Goal: Find specific page/section: Find specific page/section

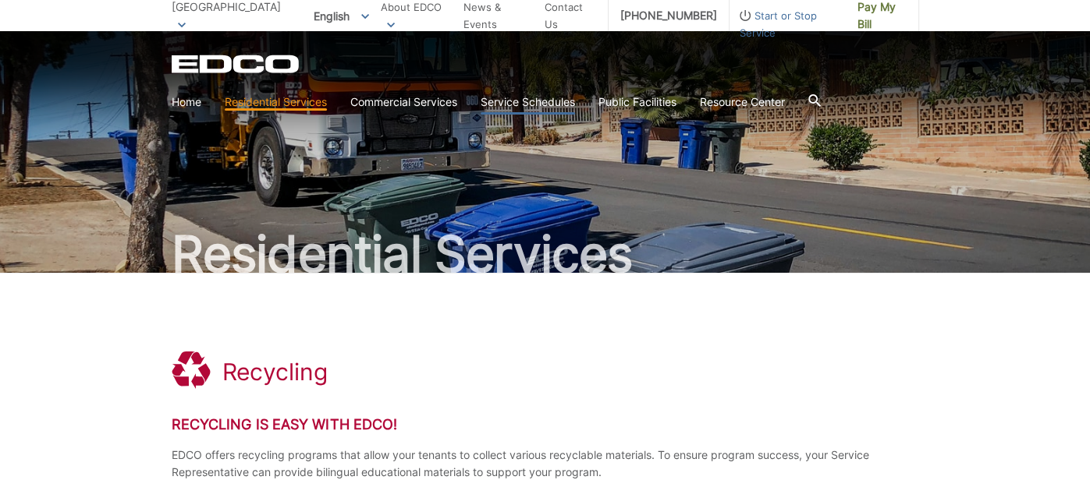
click at [539, 104] on link "Service Schedules" at bounding box center [527, 102] width 94 height 17
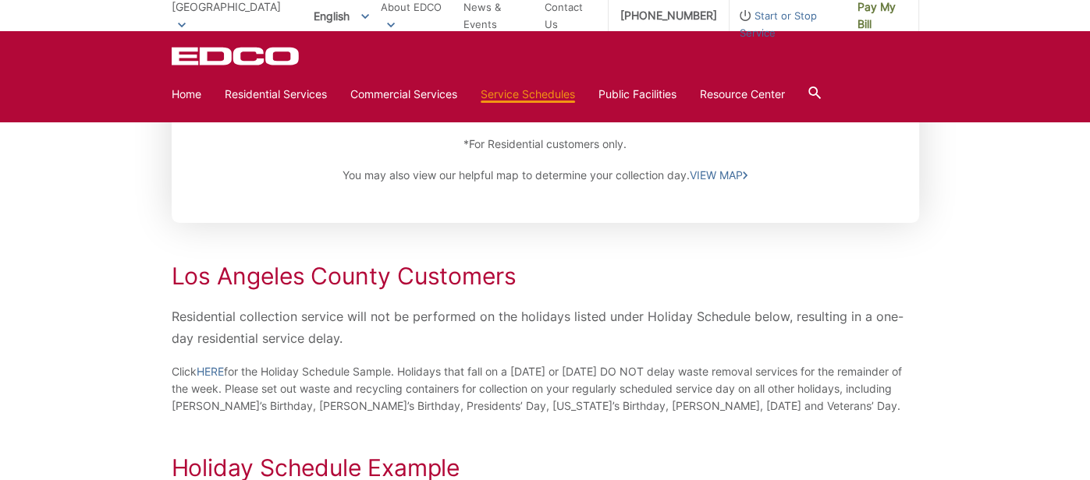
scroll to position [376, 0]
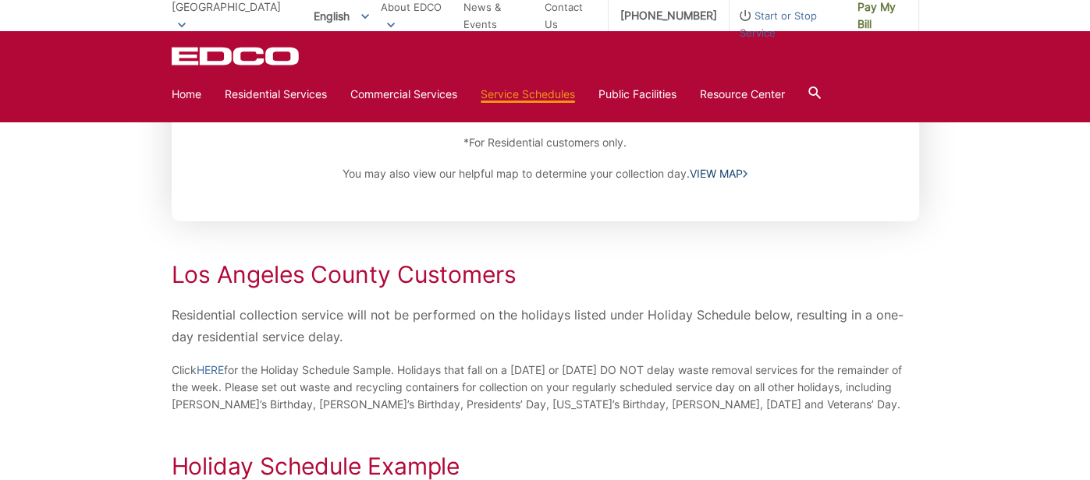
click at [725, 172] on link "VIEW MAP" at bounding box center [718, 173] width 58 height 17
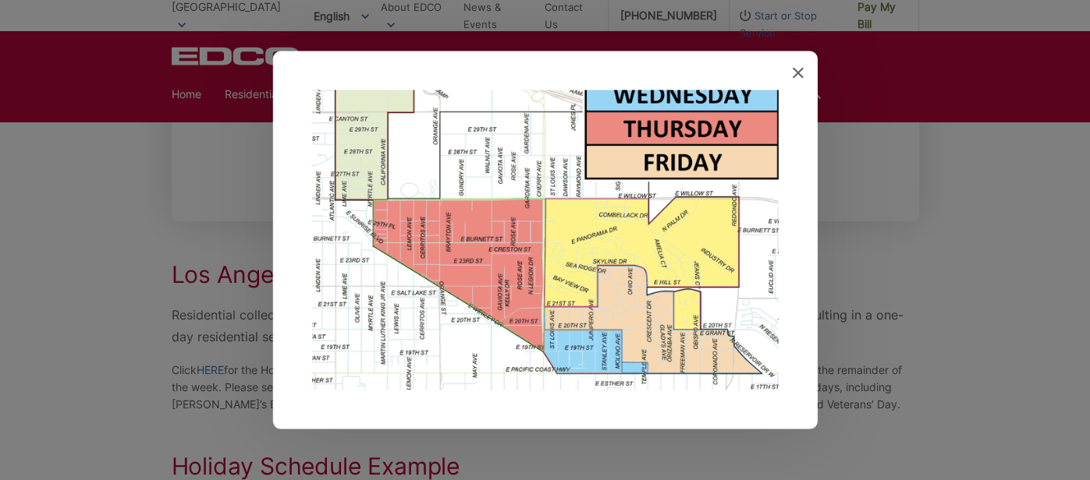
scroll to position [0, 0]
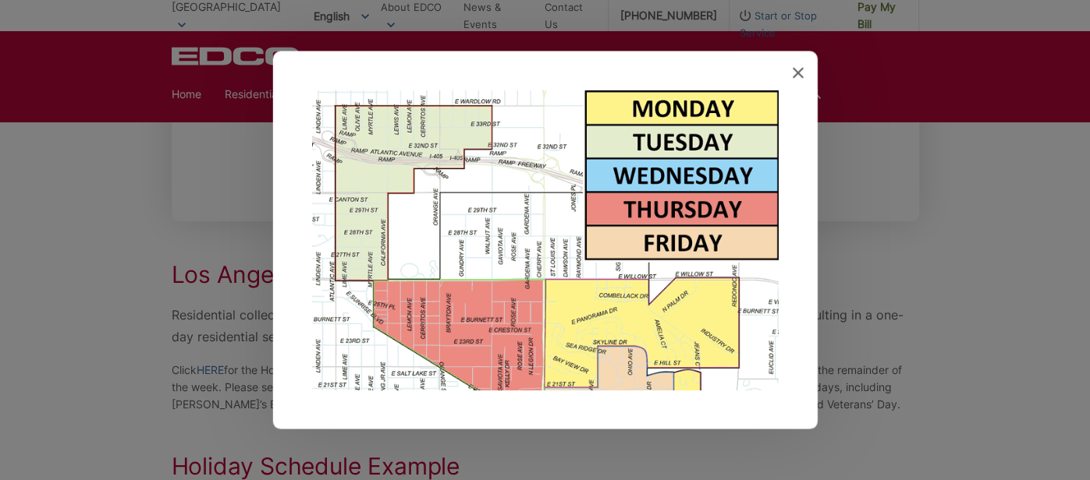
click at [795, 69] on icon at bounding box center [797, 73] width 11 height 11
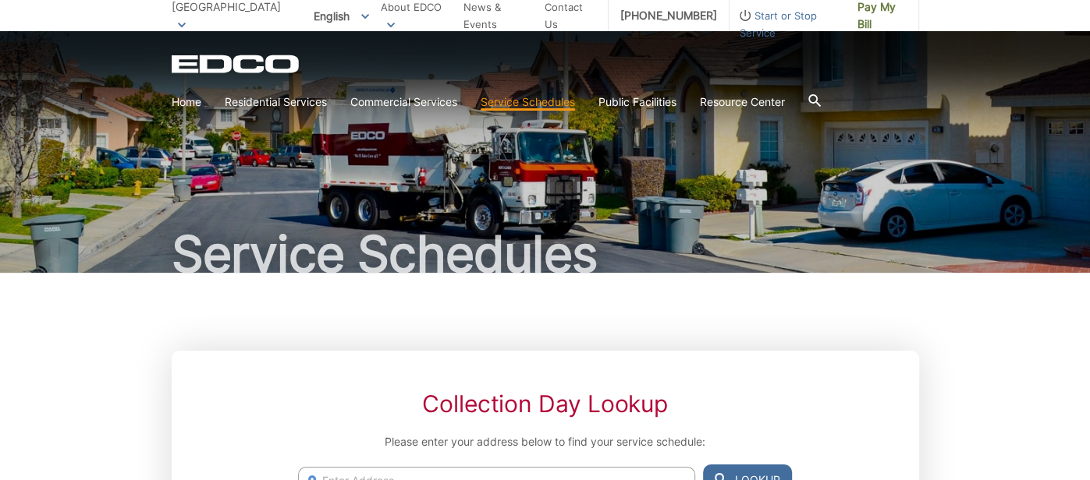
click at [356, 73] on div "EDCO Logo Home Residential Services Curbside Pickup Recycling Organic Recycling…" at bounding box center [545, 86] width 747 height 62
